Goal: Task Accomplishment & Management: Complete application form

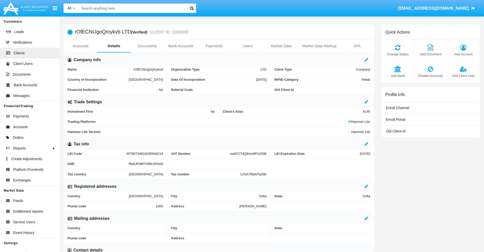
click at [463, 54] on span "Add Account" at bounding box center [463, 54] width 27 height 5
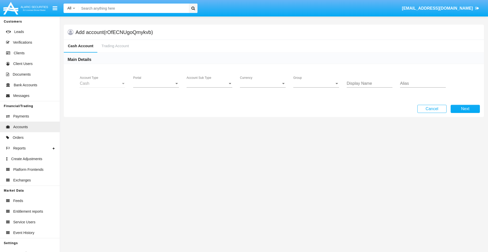
click at [156, 84] on span "Portal" at bounding box center [153, 83] width 41 height 5
click at [157, 87] on span "Alaric Pro" at bounding box center [156, 87] width 47 height 12
click at [209, 84] on span "Account Sub Type" at bounding box center [207, 83] width 41 height 5
click at [209, 87] on span "Trading Cash" at bounding box center [210, 87] width 46 height 12
click at [316, 84] on span "Group" at bounding box center [313, 83] width 41 height 5
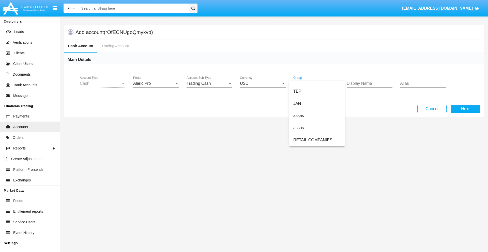
scroll to position [118, 0]
click at [317, 140] on span "ALARIC test" at bounding box center [316, 140] width 47 height 12
type input "fuchsia"
type input "maroon"
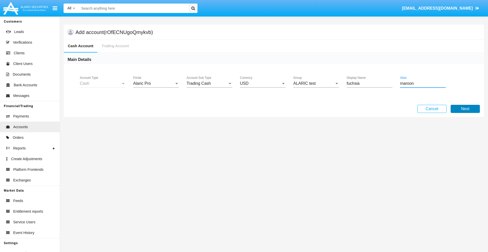
click at [465, 109] on button "Next" at bounding box center [465, 109] width 29 height 8
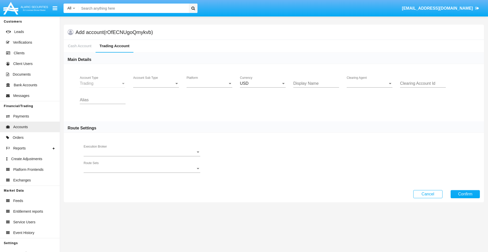
click at [156, 84] on span "Account Sub Type" at bounding box center [153, 83] width 41 height 5
click at [156, 87] on span "Trading" at bounding box center [156, 87] width 46 height 12
click at [209, 84] on span "Platform" at bounding box center [207, 83] width 41 height 5
click at [209, 87] on span "Hammer Lite" at bounding box center [206, 87] width 38 height 12
click at [369, 84] on span "Clearing Agent" at bounding box center [367, 83] width 41 height 5
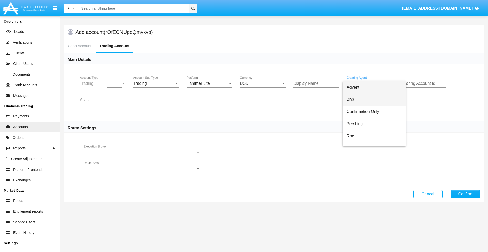
click at [374, 100] on span "Bnp" at bounding box center [374, 100] width 55 height 12
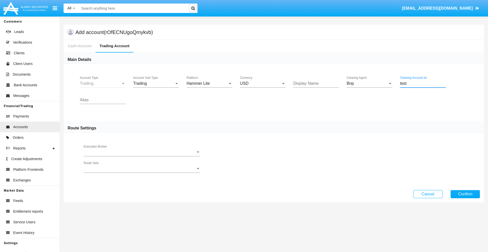
type input "test"
type input "orchid"
type input "indigo"
click at [465, 194] on button "Confirm" at bounding box center [465, 194] width 29 height 8
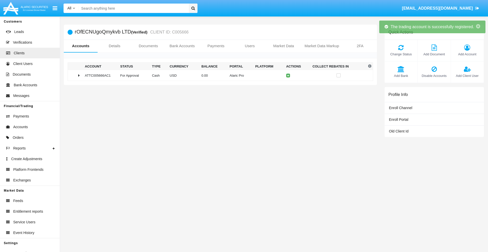
click at [218, 75] on td "0.00" at bounding box center [213, 75] width 28 height 11
click at [288, 75] on icon at bounding box center [289, 75] width 2 height 2
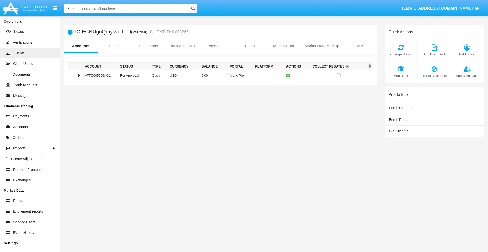
click at [218, 75] on td "0.00" at bounding box center [213, 75] width 28 height 11
click at [288, 86] on icon at bounding box center [289, 86] width 2 height 2
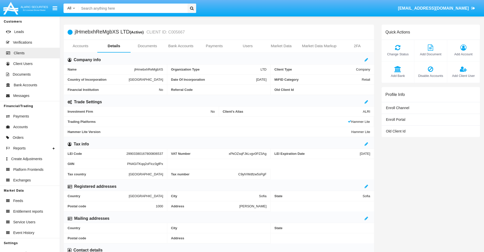
click at [80, 46] on link "Accounts" at bounding box center [81, 46] width 34 height 12
click at [463, 54] on span "Add Account" at bounding box center [463, 54] width 27 height 5
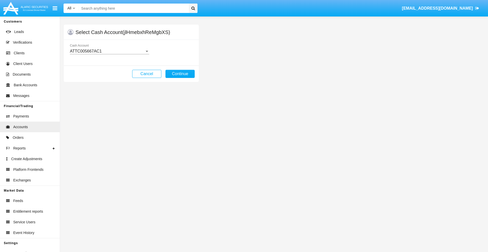
click at [109, 51] on div "ATTC005667AC1" at bounding box center [107, 51] width 75 height 5
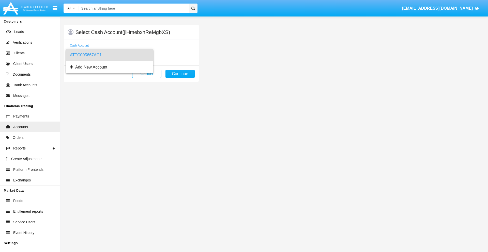
click at [109, 55] on span "ATTC005667AC1" at bounding box center [109, 55] width 79 height 12
click at [180, 74] on button "Continue" at bounding box center [179, 74] width 29 height 8
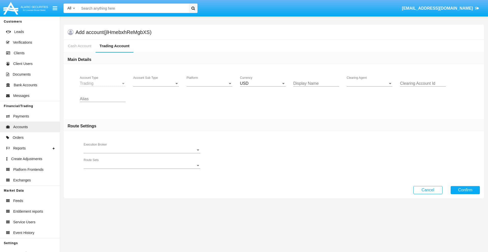
click at [156, 84] on span "Account Sub Type" at bounding box center [153, 83] width 41 height 5
click at [156, 87] on span "Trading" at bounding box center [156, 87] width 46 height 12
click at [209, 84] on span "Platform" at bounding box center [207, 83] width 41 height 5
click at [209, 87] on span "Hammer Lite" at bounding box center [210, 87] width 46 height 12
click at [369, 84] on span "Clearing Agent" at bounding box center [367, 83] width 41 height 5
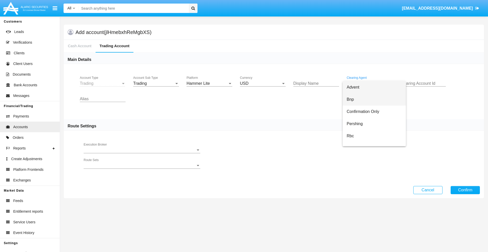
click at [374, 100] on span "Bnp" at bounding box center [374, 100] width 55 height 12
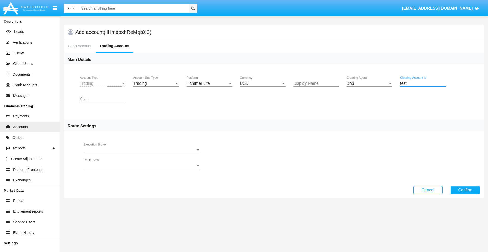
type input "test"
type input "tan"
type input "olive"
click at [465, 190] on button "Confirm" at bounding box center [465, 190] width 29 height 8
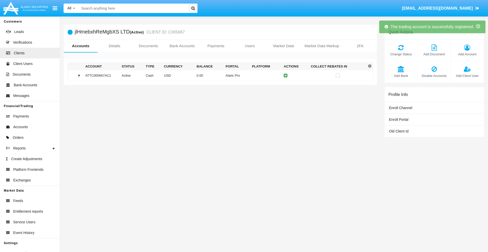
click at [218, 75] on td "0.00" at bounding box center [209, 75] width 29 height 11
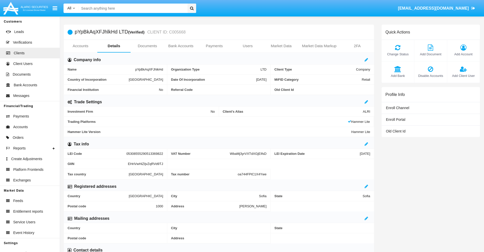
click at [80, 46] on link "Accounts" at bounding box center [81, 46] width 34 height 12
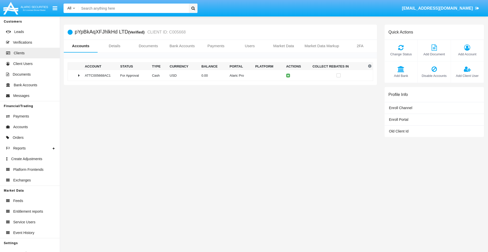
click at [401, 54] on span "Change Status" at bounding box center [401, 54] width 28 height 5
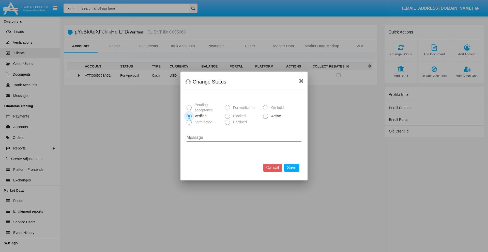
click at [275, 116] on span "Active" at bounding box center [275, 116] width 14 height 5
click at [266, 119] on input "Active" at bounding box center [265, 119] width 0 height 0
radio input "true"
click at [291, 168] on button "Save" at bounding box center [291, 168] width 15 height 8
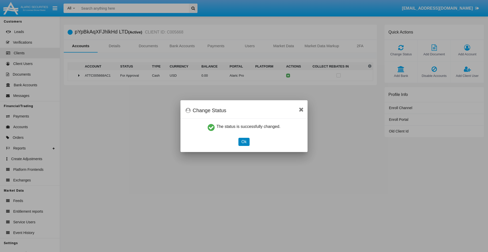
click at [244, 142] on button "Ok" at bounding box center [243, 142] width 11 height 8
